Goal: Information Seeking & Learning: Understand process/instructions

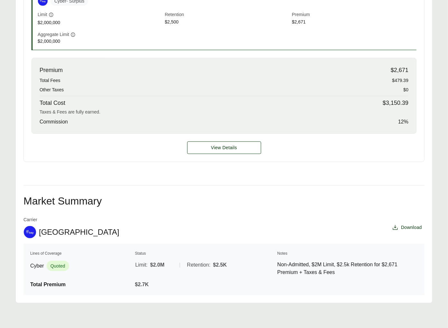
scroll to position [237, 0]
click at [108, 190] on div "Executive Summary Thank you for partnering with Anzen on your Executive Risk in…" at bounding box center [223, 93] width 401 height 403
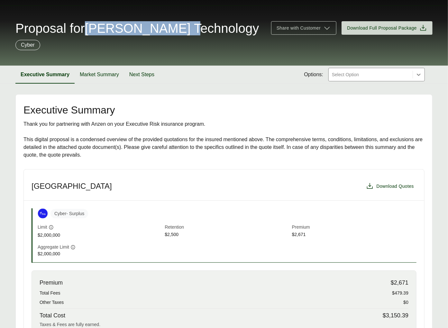
drag, startPoint x: 96, startPoint y: 27, endPoint x: 197, endPoint y: 28, distance: 100.3
click at [197, 28] on span "Proposal for Scott Technology" at bounding box center [136, 28] width 243 height 13
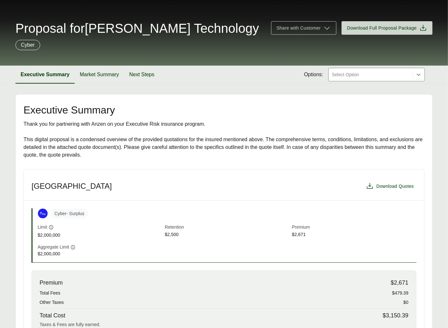
click at [198, 28] on span "Proposal for Scott Technology" at bounding box center [136, 28] width 243 height 13
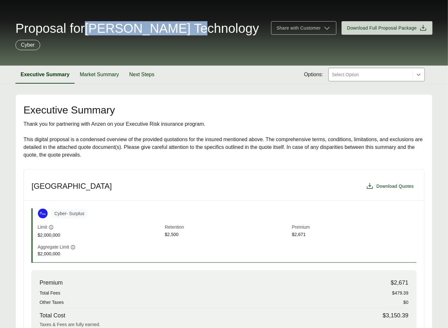
drag, startPoint x: 203, startPoint y: 29, endPoint x: 96, endPoint y: 27, distance: 107.1
click at [96, 27] on div "Proposal for Scott Technology" at bounding box center [139, 28] width 248 height 13
copy span "Scott Technology"
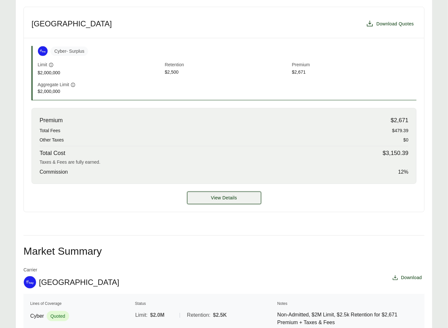
click at [210, 194] on button "View Details" at bounding box center [224, 198] width 74 height 13
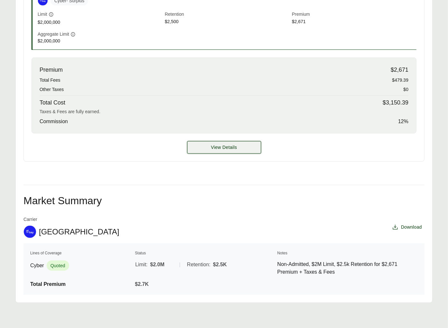
click at [221, 153] on button "View Details" at bounding box center [224, 147] width 74 height 13
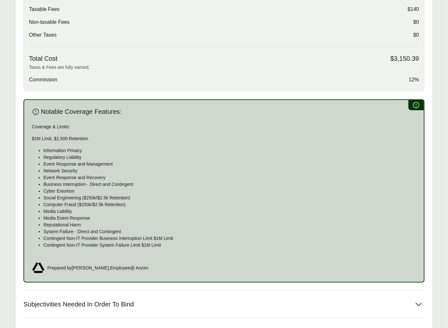
scroll to position [376, 0]
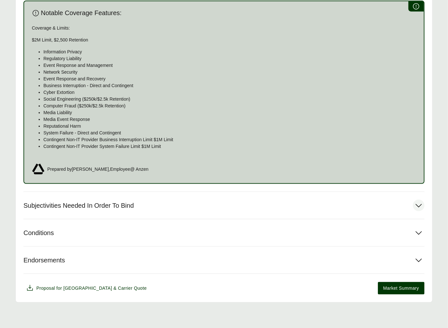
click at [139, 193] on button "Subjectivities Needed In Order To Bind" at bounding box center [223, 205] width 401 height 27
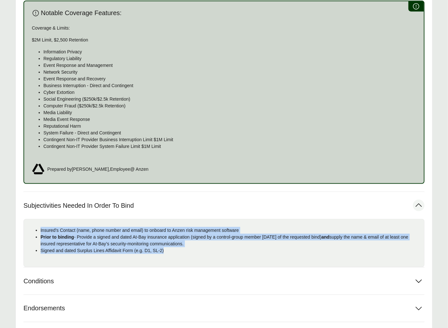
drag, startPoint x: 169, startPoint y: 249, endPoint x: 41, endPoint y: 229, distance: 130.2
click at [41, 229] on ul "Insured's Contact (name, phone number and email) to onboard to Anzen risk manag…" at bounding box center [224, 240] width 390 height 27
copy ul "Insured's Contact (name, phone number and email) to onboard to Anzen risk manag…"
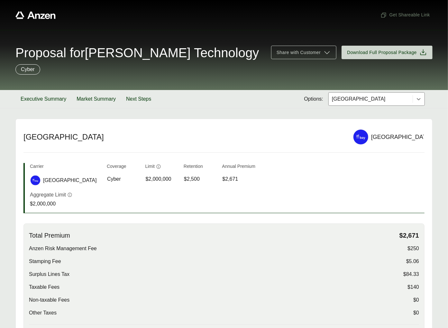
scroll to position [9, 0]
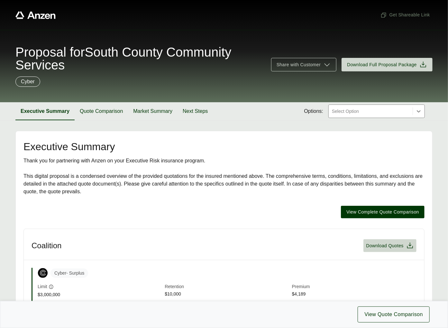
drag, startPoint x: 98, startPoint y: 52, endPoint x: 101, endPoint y: 58, distance: 6.2
click at [101, 58] on span "Proposal for South County Community Services" at bounding box center [139, 59] width 248 height 26
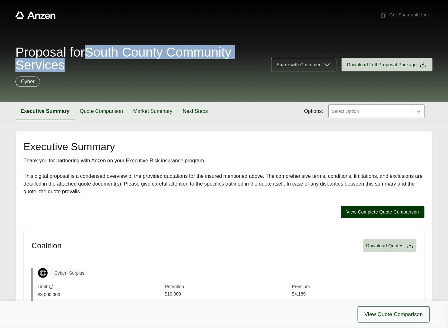
drag, startPoint x: 95, startPoint y: 49, endPoint x: 104, endPoint y: 61, distance: 16.3
click at [104, 61] on span "Proposal for South County Community Services" at bounding box center [139, 59] width 248 height 26
copy span "South County Community Services"
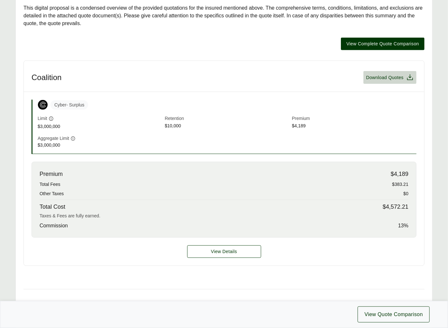
scroll to position [205, 0]
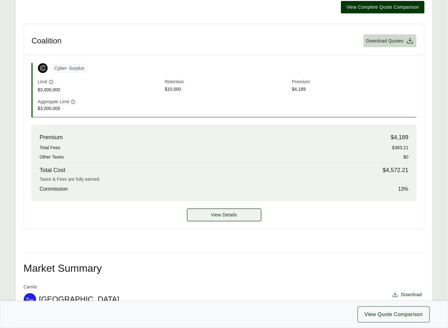
click at [218, 211] on button "View Details" at bounding box center [224, 215] width 74 height 13
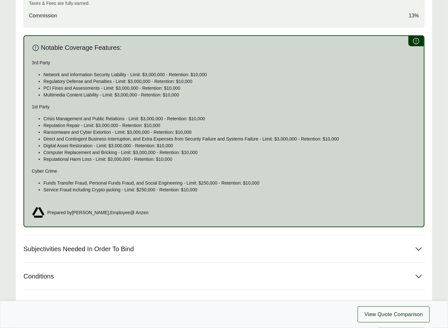
scroll to position [377, 0]
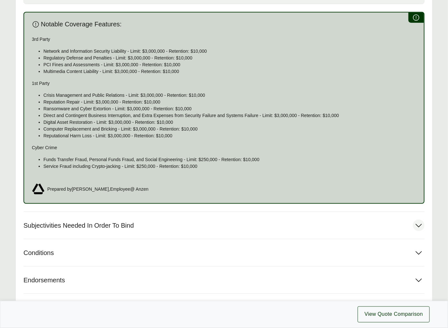
click at [149, 218] on button "Subjectivities Needed In Order To Bind" at bounding box center [223, 225] width 401 height 27
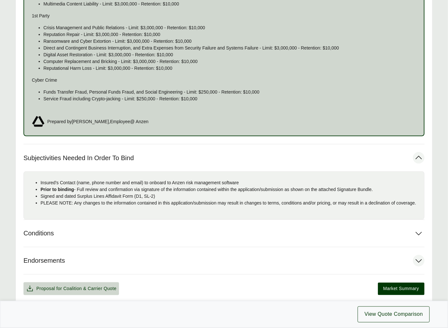
scroll to position [482, 0]
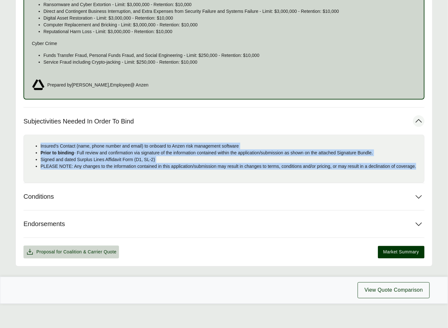
drag, startPoint x: 78, startPoint y: 171, endPoint x: 32, endPoint y: 145, distance: 53.4
click at [32, 145] on ul "Insured's Contact (name, phone number and email) to onboard to Anzen risk manag…" at bounding box center [224, 156] width 390 height 27
copy ul "Insured's Contact (name, phone number and email) to onboard to Anzen risk manag…"
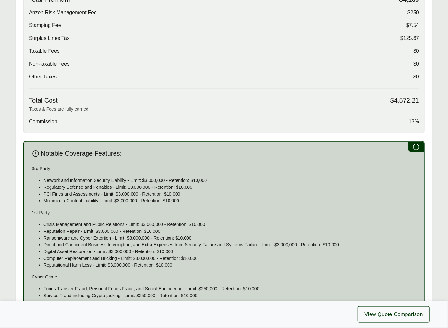
scroll to position [88, 0]
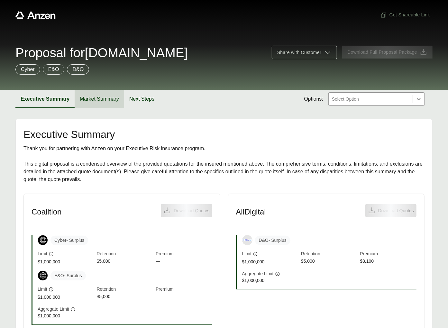
click at [106, 100] on button "Market Summary" at bounding box center [100, 99] width 50 height 18
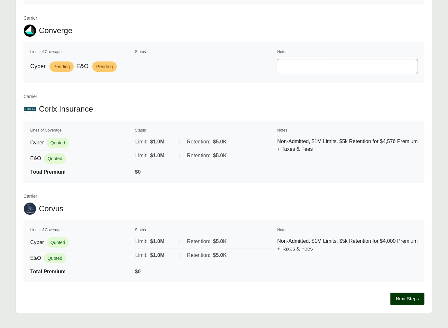
scroll to position [885, 0]
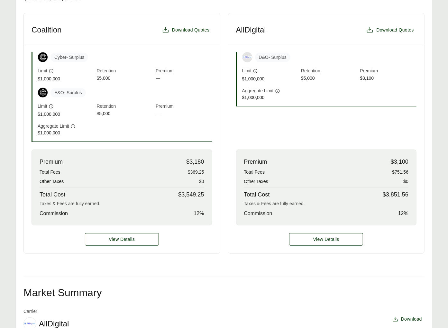
scroll to position [39, 0]
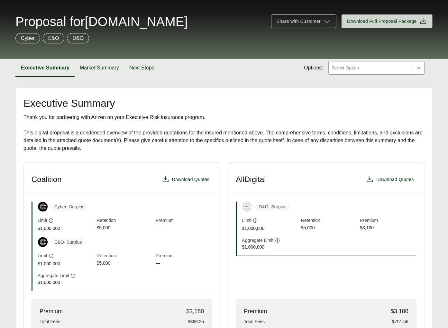
scroll to position [189, 0]
